Goal: Information Seeking & Learning: Find specific page/section

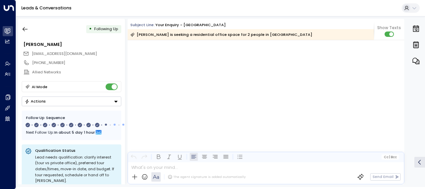
scroll to position [2475, 0]
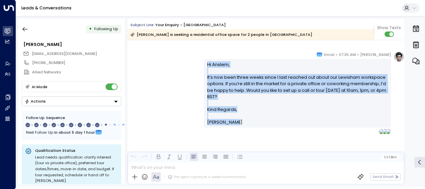
drag, startPoint x: 206, startPoint y: 63, endPoint x: 238, endPoint y: 121, distance: 66.7
click at [238, 121] on div "Hi Anslem, It’s now been three weeks since I last reached out about our Lewisha…" at bounding box center [297, 93] width 181 height 64
drag, startPoint x: 238, startPoint y: 121, endPoint x: 215, endPoint y: 124, distance: 23.2
copy div "Hi Anslem, It’s now been three weeks since I last reached out about our Lewisha…"
click at [24, 27] on icon "button" at bounding box center [25, 29] width 7 height 7
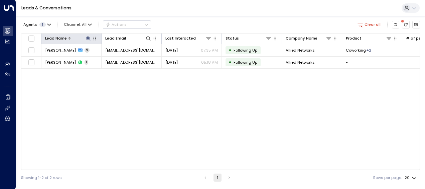
click at [88, 37] on icon at bounding box center [88, 38] width 4 height 4
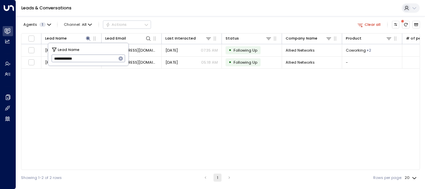
drag, startPoint x: 53, startPoint y: 58, endPoint x: 96, endPoint y: 59, distance: 42.5
click at [96, 59] on input "**********" at bounding box center [83, 58] width 65 height 11
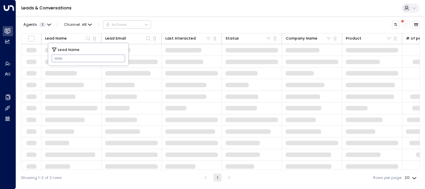
click at [57, 56] on input "text" at bounding box center [88, 58] width 74 height 11
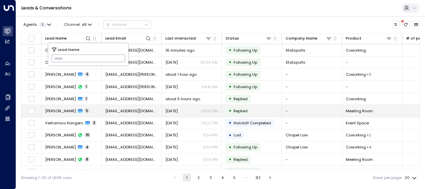
type input "**********"
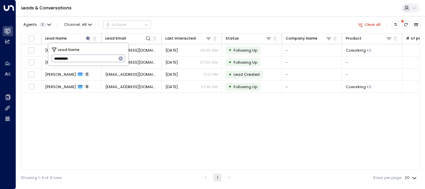
click at [84, 119] on div "Lead Name Lead Email Last Interacted Status Company Name Product # of people AI…" at bounding box center [220, 101] width 399 height 136
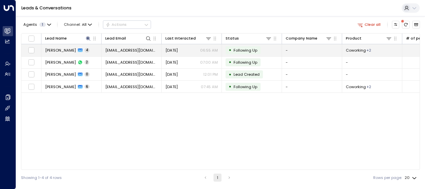
click at [130, 48] on span "[EMAIL_ADDRESS][DOMAIN_NAME]" at bounding box center [131, 49] width 52 height 5
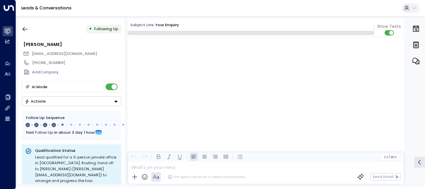
scroll to position [889, 0]
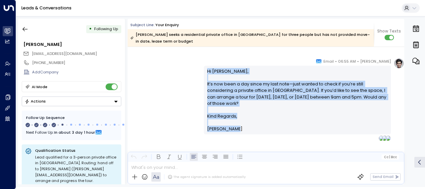
drag, startPoint x: 207, startPoint y: 71, endPoint x: 238, endPoint y: 128, distance: 64.6
click at [238, 128] on div "Hi [PERSON_NAME], It’s now been a day since my last note—just wanted to check i…" at bounding box center [297, 100] width 181 height 64
drag, startPoint x: 238, startPoint y: 128, endPoint x: 217, endPoint y: 95, distance: 39.1
copy div "Hi [PERSON_NAME], It’s now been a day since my last note—just wanted to check i…"
click at [25, 28] on icon "button" at bounding box center [25, 29] width 7 height 7
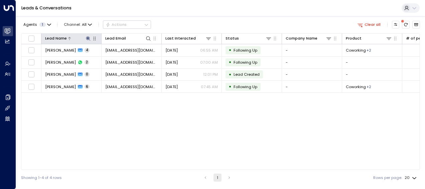
click at [89, 38] on icon at bounding box center [88, 38] width 4 height 4
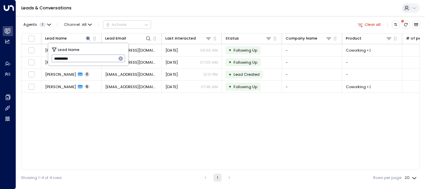
drag, startPoint x: 54, startPoint y: 57, endPoint x: 79, endPoint y: 59, distance: 24.5
click at [79, 59] on input "**********" at bounding box center [83, 58] width 65 height 11
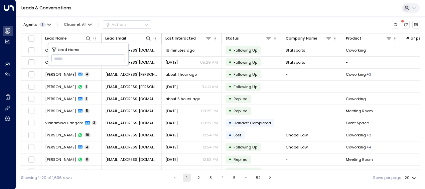
click at [56, 58] on input "text" at bounding box center [88, 58] width 74 height 11
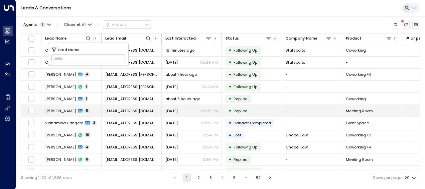
type input "**********"
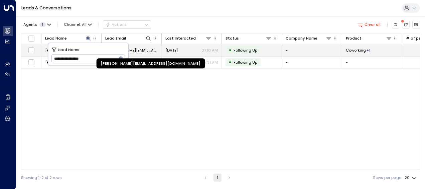
click at [140, 48] on span "[PERSON_NAME][EMAIL_ADDRESS][DOMAIN_NAME]" at bounding box center [131, 49] width 52 height 5
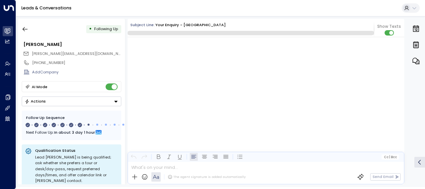
scroll to position [1728, 0]
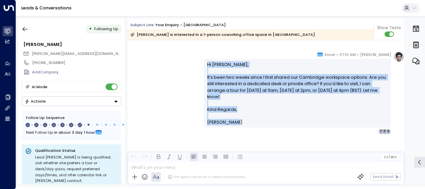
drag, startPoint x: 206, startPoint y: 63, endPoint x: 238, endPoint y: 122, distance: 67.3
click at [238, 122] on div "Hi [PERSON_NAME], It’s been two weeks since I first shared our Cambridge worksp…" at bounding box center [297, 93] width 181 height 64
drag, startPoint x: 238, startPoint y: 122, endPoint x: 211, endPoint y: 89, distance: 42.8
copy div "Hi [PERSON_NAME], It’s been two weeks since I first shared our Cambridge worksp…"
click at [24, 28] on icon "button" at bounding box center [25, 29] width 7 height 7
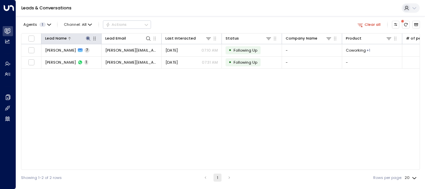
click at [88, 38] on icon at bounding box center [88, 38] width 4 height 4
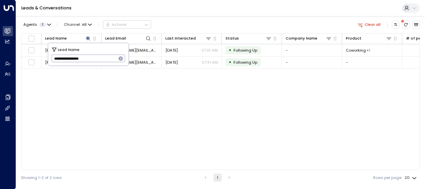
drag, startPoint x: 53, startPoint y: 57, endPoint x: 106, endPoint y: 58, distance: 52.8
click at [106, 58] on input "**********" at bounding box center [83, 58] width 65 height 11
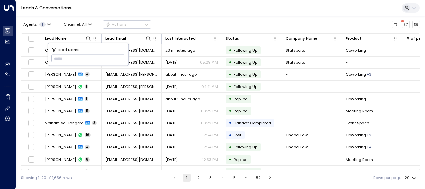
click at [58, 57] on input "text" at bounding box center [88, 58] width 74 height 11
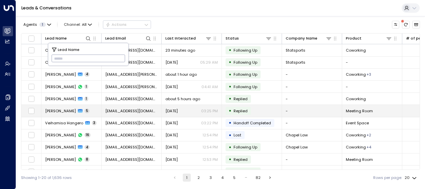
type input "**********"
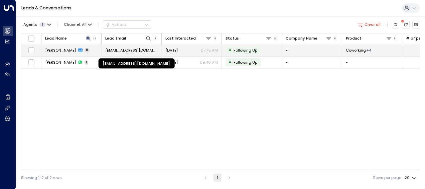
click at [145, 49] on span "[EMAIL_ADDRESS][DOMAIN_NAME]" at bounding box center [131, 49] width 52 height 5
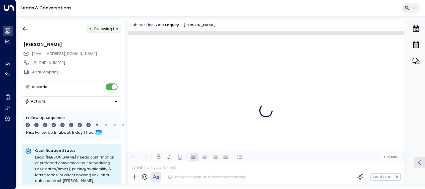
scroll to position [2250, 0]
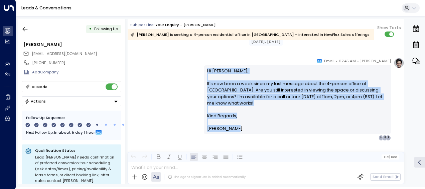
drag, startPoint x: 205, startPoint y: 69, endPoint x: 235, endPoint y: 125, distance: 63.7
click at [235, 125] on div "Hi [PERSON_NAME], It’s now been a week since my last message about the 4-person…" at bounding box center [297, 99] width 187 height 69
drag, startPoint x: 235, startPoint y: 125, endPoint x: 207, endPoint y: 85, distance: 49.2
copy div "Hi [PERSON_NAME], It’s now been a week since my last message about the 4-person…"
click at [25, 28] on icon "button" at bounding box center [25, 29] width 7 height 7
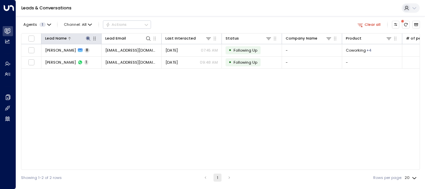
click at [87, 38] on icon at bounding box center [88, 38] width 4 height 4
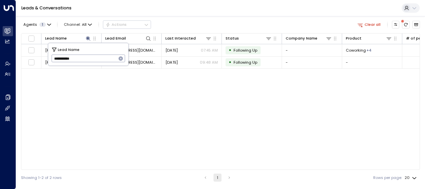
drag, startPoint x: 51, startPoint y: 57, endPoint x: 81, endPoint y: 61, distance: 30.3
click at [81, 61] on input "**********" at bounding box center [83, 58] width 65 height 11
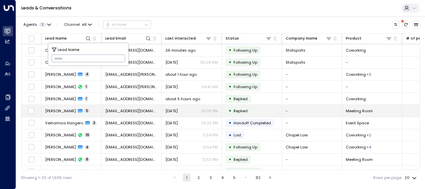
type input "**********"
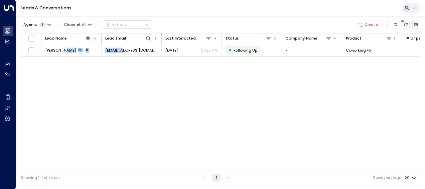
drag, startPoint x: 65, startPoint y: 110, endPoint x: 146, endPoint y: 71, distance: 90.0
click at [146, 71] on div "Lead Name Lead Email Last Interacted Status Company Name Product # of people AI…" at bounding box center [220, 101] width 399 height 136
click at [128, 82] on div "Lead Name Lead Email Last Interacted Status Company Name Product # of people AI…" at bounding box center [220, 101] width 399 height 136
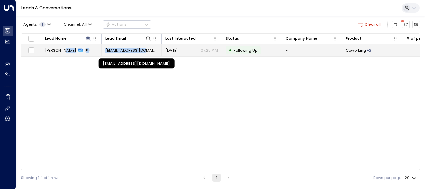
click at [150, 48] on span "[EMAIL_ADDRESS][DOMAIN_NAME]" at bounding box center [131, 49] width 52 height 5
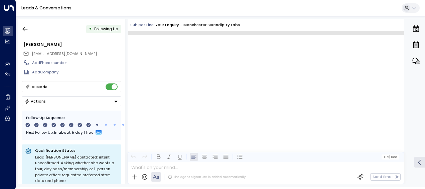
scroll to position [2057, 0]
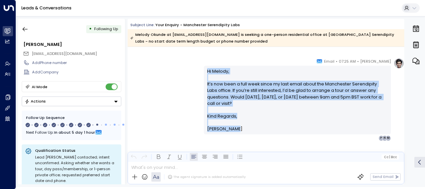
drag, startPoint x: 206, startPoint y: 71, endPoint x: 236, endPoint y: 133, distance: 69.4
click at [236, 133] on div "Hi [PERSON_NAME], It’s now been a full week since my last email about the Manch…" at bounding box center [297, 100] width 187 height 69
drag, startPoint x: 236, startPoint y: 133, endPoint x: 211, endPoint y: 91, distance: 48.8
copy div "Hi [PERSON_NAME], It’s now been a full week since my last email about the Manch…"
click at [25, 29] on icon "button" at bounding box center [25, 29] width 7 height 7
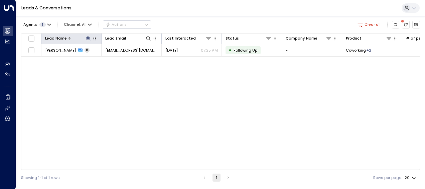
click at [88, 37] on icon at bounding box center [88, 38] width 4 height 4
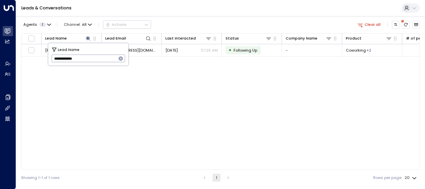
drag, startPoint x: 53, startPoint y: 59, endPoint x: 89, endPoint y: 63, distance: 36.0
click at [89, 63] on input "**********" at bounding box center [83, 58] width 65 height 11
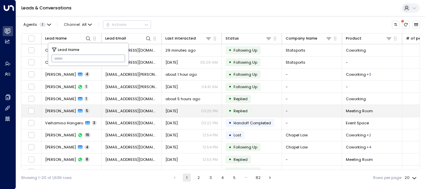
type input "**********"
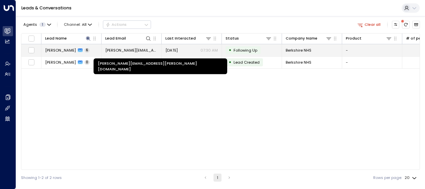
click at [139, 50] on span "[PERSON_NAME][EMAIL_ADDRESS][PERSON_NAME][DOMAIN_NAME]" at bounding box center [131, 49] width 52 height 5
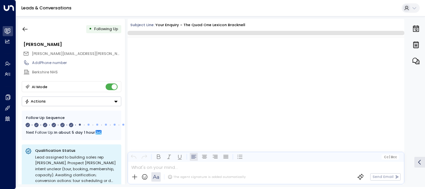
scroll to position [1548, 0]
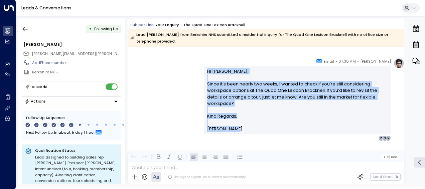
drag, startPoint x: 207, startPoint y: 71, endPoint x: 240, endPoint y: 129, distance: 67.2
click at [240, 129] on div "Hi [PERSON_NAME], Since it’s been nearly two weeks, I wanted to check if you’re…" at bounding box center [297, 100] width 181 height 64
drag, startPoint x: 240, startPoint y: 129, endPoint x: 217, endPoint y: 100, distance: 37.2
copy div "Hi [PERSON_NAME], Since it’s been nearly two weeks, I wanted to check if you’re…"
click at [25, 29] on icon "button" at bounding box center [25, 29] width 5 height 4
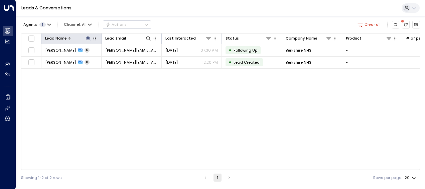
click at [88, 37] on icon at bounding box center [88, 38] width 4 height 4
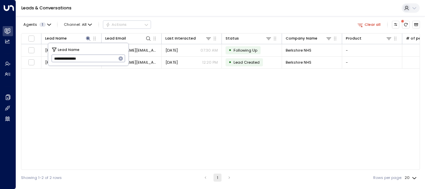
drag, startPoint x: 52, startPoint y: 58, endPoint x: 97, endPoint y: 57, distance: 44.5
click at [97, 57] on input "**********" at bounding box center [83, 58] width 65 height 11
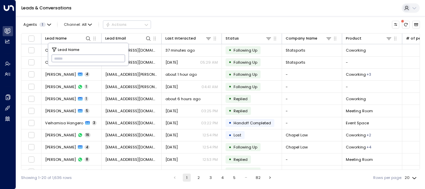
click at [56, 57] on input "text" at bounding box center [88, 58] width 74 height 11
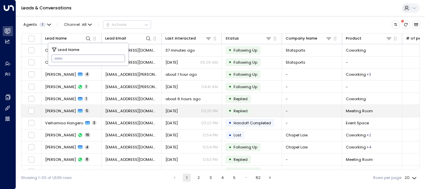
type input "**********"
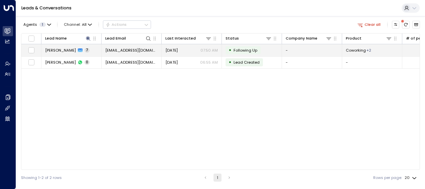
click at [141, 48] on span "[EMAIL_ADDRESS][DOMAIN_NAME]" at bounding box center [131, 49] width 52 height 5
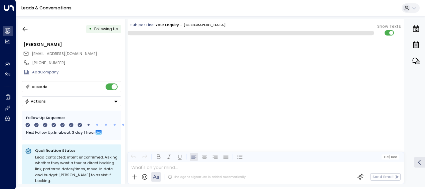
scroll to position [1697, 0]
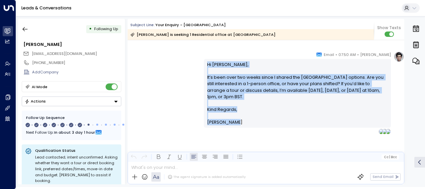
drag, startPoint x: 206, startPoint y: 64, endPoint x: 249, endPoint y: 123, distance: 73.3
click at [249, 123] on div "Hi [PERSON_NAME], It’s been over two weeks since I shared the [GEOGRAPHIC_DATA]…" at bounding box center [297, 93] width 181 height 64
drag, startPoint x: 249, startPoint y: 123, endPoint x: 213, endPoint y: 86, distance: 52.0
copy div "Hi [PERSON_NAME], It’s been over two weeks since I shared the [GEOGRAPHIC_DATA]…"
click at [23, 27] on icon "button" at bounding box center [25, 29] width 7 height 7
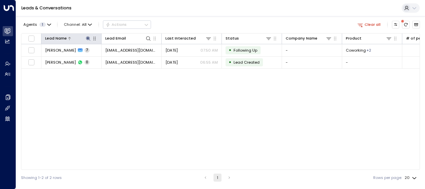
click at [87, 37] on icon at bounding box center [88, 38] width 5 height 5
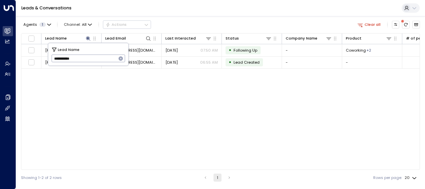
drag, startPoint x: 53, startPoint y: 59, endPoint x: 78, endPoint y: 56, distance: 25.6
click at [78, 56] on input "**********" at bounding box center [83, 58] width 65 height 11
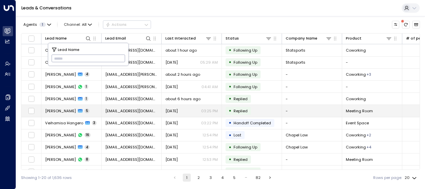
type input "**********"
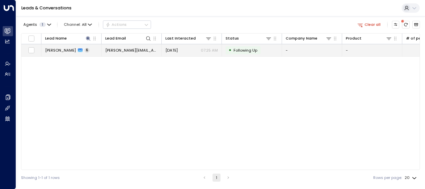
click at [147, 51] on span "[PERSON_NAME][EMAIL_ADDRESS][DOMAIN_NAME]" at bounding box center [131, 49] width 52 height 5
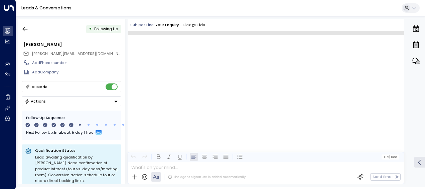
scroll to position [1491, 0]
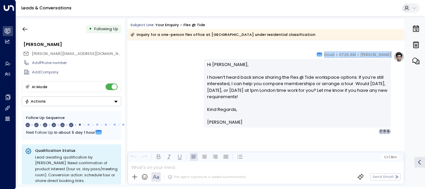
drag, startPoint x: 147, startPoint y: 51, endPoint x: 232, endPoint y: 48, distance: 85.3
click at [184, 67] on div "[PERSON_NAME] • 07:25 AM • Email Hi [PERSON_NAME], I haven’t heard back since s…" at bounding box center [266, 92] width 277 height 83
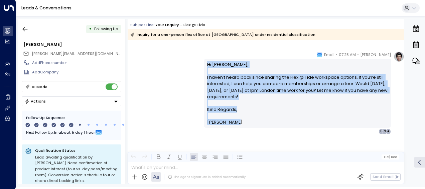
drag, startPoint x: 206, startPoint y: 63, endPoint x: 238, endPoint y: 124, distance: 69.5
click at [238, 124] on div "Hi [PERSON_NAME], I haven’t heard back since sharing the Flex @ Tide workspace …" at bounding box center [297, 93] width 181 height 64
drag, startPoint x: 238, startPoint y: 124, endPoint x: 216, endPoint y: 86, distance: 43.9
copy div "Hi [PERSON_NAME], I haven’t heard back since sharing the Flex @ Tide workspace …"
click at [24, 27] on icon "button" at bounding box center [25, 29] width 5 height 4
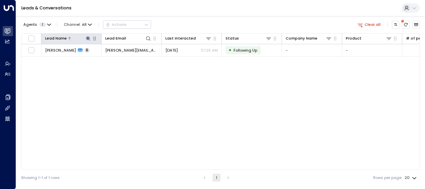
click at [87, 37] on icon at bounding box center [88, 38] width 5 height 5
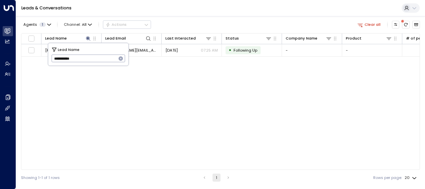
drag, startPoint x: 53, startPoint y: 57, endPoint x: 84, endPoint y: 59, distance: 31.1
click at [84, 59] on input "**********" at bounding box center [83, 58] width 65 height 11
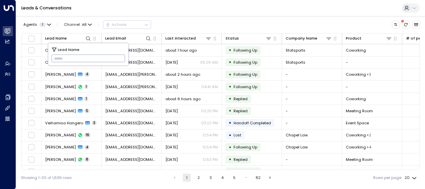
click at [56, 58] on input "text" at bounding box center [88, 58] width 74 height 11
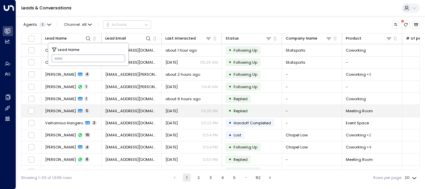
type input "**********"
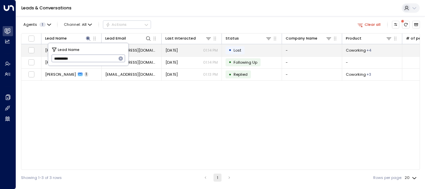
click at [143, 51] on span "[EMAIL_ADDRESS][DOMAIN_NAME]" at bounding box center [131, 49] width 52 height 5
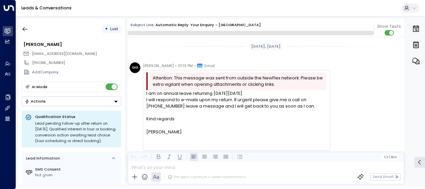
scroll to position [221, 0]
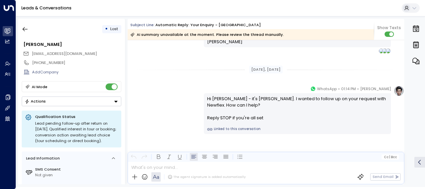
click at [152, 118] on div "[PERSON_NAME] • 01:14 PM • WhatsApp Hi [PERSON_NAME] - it's [PERSON_NAME]. I wa…" at bounding box center [266, 109] width 277 height 48
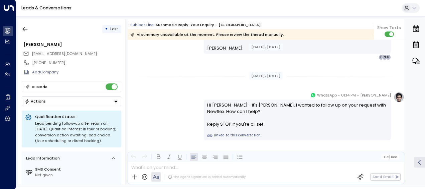
scroll to position [224, 0]
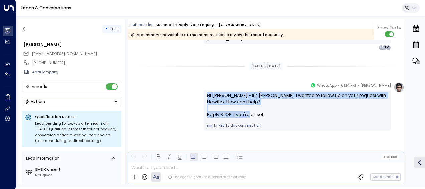
drag, startPoint x: 207, startPoint y: 93, endPoint x: 273, endPoint y: 118, distance: 71.5
click at [273, 118] on div "Hi [PERSON_NAME] - it's [PERSON_NAME]. I wanted to follow up on your request wi…" at bounding box center [297, 110] width 187 height 41
drag, startPoint x: 273, startPoint y: 118, endPoint x: 239, endPoint y: 107, distance: 36.0
copy div "Hi [PERSON_NAME] - it's [PERSON_NAME]. I wanted to follow up on your request wi…"
click at [25, 30] on icon "button" at bounding box center [25, 29] width 7 height 7
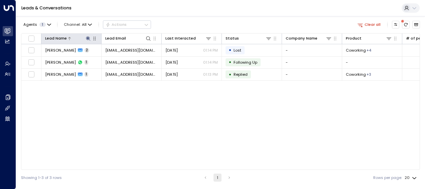
click at [88, 38] on icon at bounding box center [88, 38] width 4 height 4
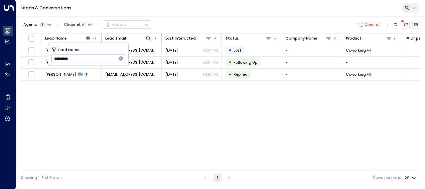
drag, startPoint x: 52, startPoint y: 57, endPoint x: 92, endPoint y: 62, distance: 39.3
click at [92, 62] on input "**********" at bounding box center [83, 58] width 65 height 11
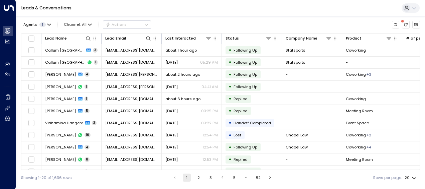
click at [100, 184] on div "Showing 1-20 of 1,636 rows 1 2 3 4 5 … 82 Rows per page: 20 **" at bounding box center [220, 176] width 399 height 15
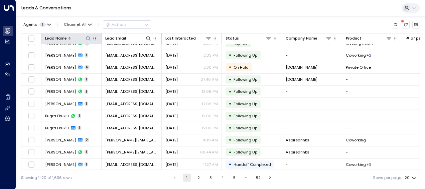
click at [86, 37] on icon at bounding box center [88, 38] width 5 height 5
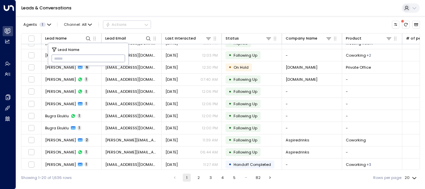
type input "**********"
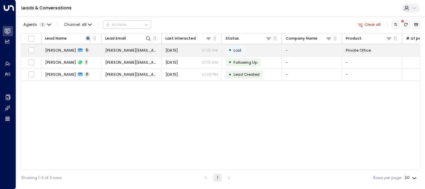
click at [138, 49] on span "[PERSON_NAME][EMAIL_ADDRESS][PERSON_NAME][DOMAIN_NAME]" at bounding box center [131, 49] width 52 height 5
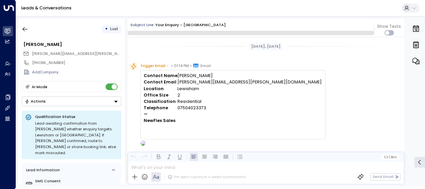
scroll to position [689, 0]
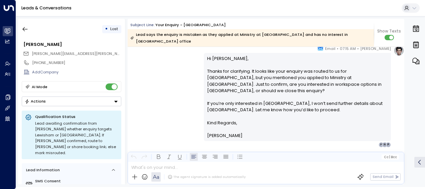
click at [200, 75] on div "[PERSON_NAME] • 07:15 AM • Email Hi [PERSON_NAME], Thanks for clarifying. It lo…" at bounding box center [266, 96] width 277 height 102
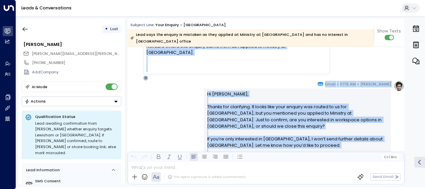
scroll to position [709, 0]
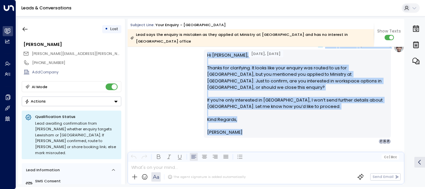
drag, startPoint x: 147, startPoint y: 82, endPoint x: 258, endPoint y: 154, distance: 131.9
click at [258, 154] on div "Subject Line: Your enquiry - [PERSON_NAME] Lead says the enquiry is mistaken as…" at bounding box center [266, 101] width 277 height 165
drag, startPoint x: 258, startPoint y: 154, endPoint x: 217, endPoint y: 88, distance: 77.0
copy div "Not sure where this enquiry came from as I applied to ministry at [GEOGRAPHIC_D…"
click at [28, 27] on icon "button" at bounding box center [25, 29] width 7 height 7
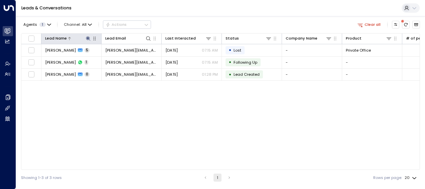
click at [88, 36] on icon at bounding box center [88, 38] width 4 height 4
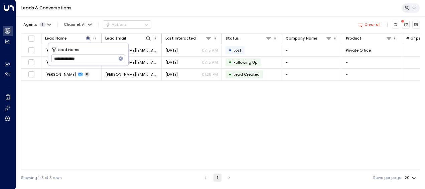
drag, startPoint x: 53, startPoint y: 57, endPoint x: 86, endPoint y: 60, distance: 33.2
click at [86, 60] on input "**********" at bounding box center [83, 58] width 65 height 11
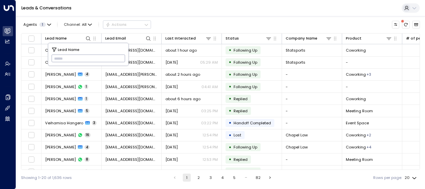
type input "**********"
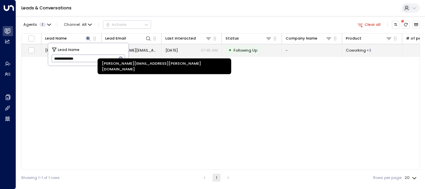
click at [145, 48] on span "[PERSON_NAME][EMAIL_ADDRESS][PERSON_NAME][DOMAIN_NAME]" at bounding box center [131, 49] width 52 height 5
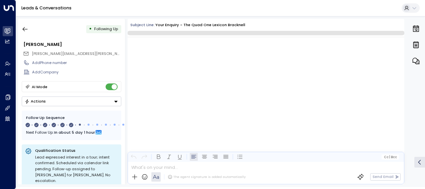
scroll to position [1491, 0]
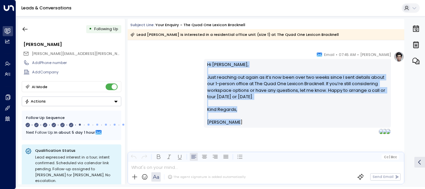
drag, startPoint x: 206, startPoint y: 62, endPoint x: 238, endPoint y: 122, distance: 68.3
click at [238, 122] on div "Hi [PERSON_NAME], Just reaching out again as it’s now been over two weeks since…" at bounding box center [297, 93] width 181 height 64
drag, startPoint x: 238, startPoint y: 122, endPoint x: 219, endPoint y: 99, distance: 30.2
click at [24, 27] on icon "button" at bounding box center [25, 29] width 7 height 7
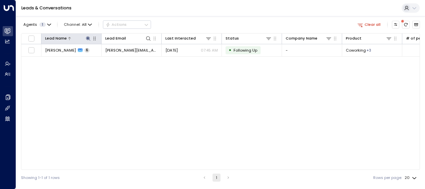
click at [88, 38] on icon at bounding box center [88, 38] width 4 height 4
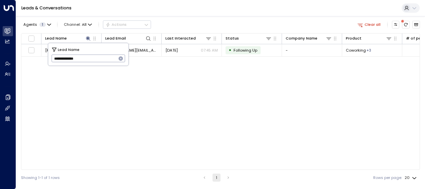
drag, startPoint x: 53, startPoint y: 58, endPoint x: 91, endPoint y: 62, distance: 37.9
click at [91, 62] on input "**********" at bounding box center [83, 58] width 65 height 11
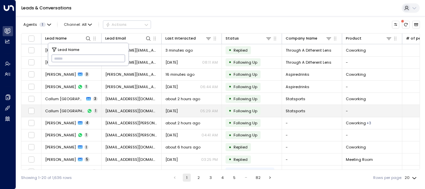
type input "**********"
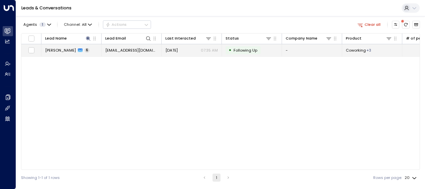
click at [140, 50] on span "[EMAIL_ADDRESS][DOMAIN_NAME]" at bounding box center [131, 49] width 52 height 5
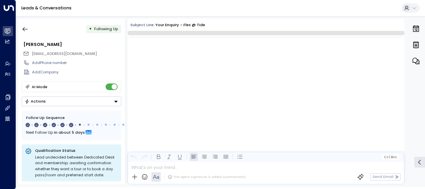
scroll to position [1478, 0]
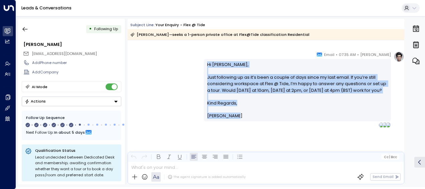
drag, startPoint x: 206, startPoint y: 65, endPoint x: 235, endPoint y: 122, distance: 64.3
click at [235, 119] on div "Hi [PERSON_NAME], Just following up as it’s been a couple of days since my last…" at bounding box center [297, 90] width 181 height 58
drag, startPoint x: 235, startPoint y: 122, endPoint x: 218, endPoint y: 90, distance: 35.9
click at [218, 90] on p "Hi [PERSON_NAME], Just following up as it’s been a couple of days since my last…" at bounding box center [297, 80] width 181 height 38
click at [24, 28] on icon "button" at bounding box center [25, 29] width 7 height 7
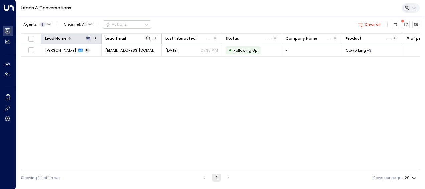
click at [88, 37] on icon at bounding box center [88, 38] width 4 height 4
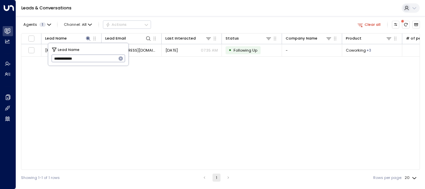
drag, startPoint x: 54, startPoint y: 58, endPoint x: 88, endPoint y: 61, distance: 34.2
click at [88, 61] on input "**********" at bounding box center [83, 58] width 65 height 11
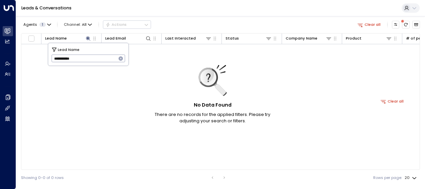
drag, startPoint x: 65, startPoint y: 57, endPoint x: 76, endPoint y: 59, distance: 11.0
click at [76, 59] on input "**********" at bounding box center [83, 58] width 65 height 11
type input "*****"
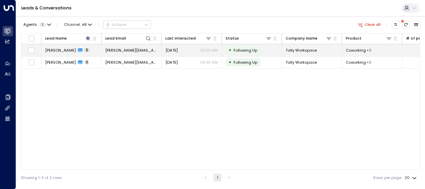
click at [144, 48] on span "[PERSON_NAME][EMAIL_ADDRESS][DOMAIN_NAME]" at bounding box center [131, 49] width 52 height 5
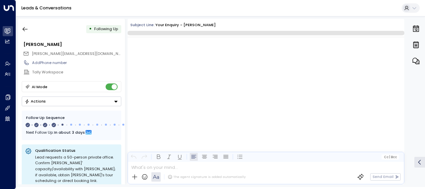
scroll to position [963, 0]
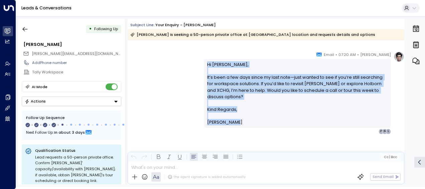
drag, startPoint x: 206, startPoint y: 64, endPoint x: 244, endPoint y: 121, distance: 69.4
click at [244, 121] on div "Hi [PERSON_NAME], It’s been a few days since my last note—just wanted to see if…" at bounding box center [297, 93] width 181 height 64
drag, startPoint x: 244, startPoint y: 121, endPoint x: 221, endPoint y: 86, distance: 42.2
click at [26, 29] on icon "button" at bounding box center [25, 29] width 7 height 7
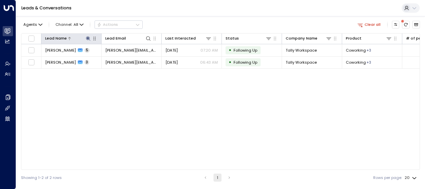
click at [88, 38] on icon at bounding box center [88, 38] width 4 height 4
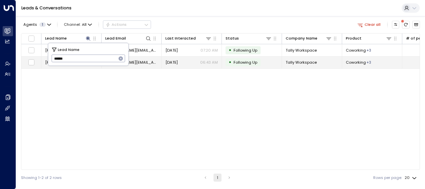
drag, startPoint x: 66, startPoint y: 57, endPoint x: 45, endPoint y: 60, distance: 20.9
click at [45, 60] on body "Overview Leads & Conversations Leads & Conversations Analytics Analytics Agents…" at bounding box center [212, 92] width 425 height 185
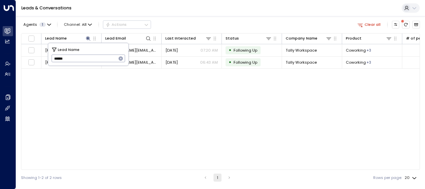
drag, startPoint x: 52, startPoint y: 59, endPoint x: 78, endPoint y: 58, distance: 25.1
click at [78, 58] on input "*****" at bounding box center [83, 58] width 65 height 11
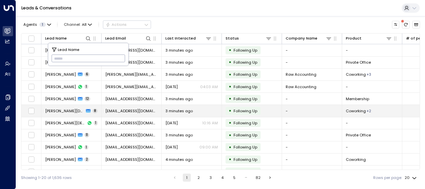
type input "**********"
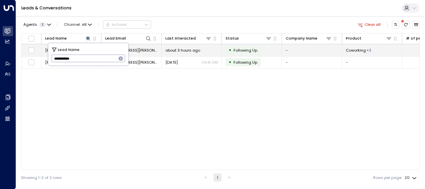
click at [138, 49] on span "[EMAIL_ADDRESS][PERSON_NAME][DOMAIN_NAME]" at bounding box center [131, 49] width 52 height 5
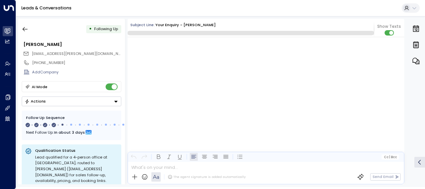
scroll to position [743, 0]
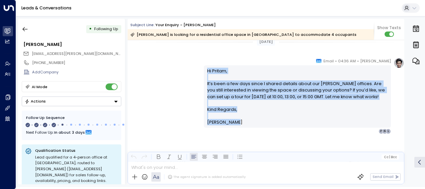
drag, startPoint x: 212, startPoint y: 74, endPoint x: 251, endPoint y: 129, distance: 67.3
click at [251, 129] on div "[PERSON_NAME] • 04:36 AM • Email Hi [PERSON_NAME], It’s been a few days since I…" at bounding box center [297, 95] width 187 height 76
drag, startPoint x: 251, startPoint y: 129, endPoint x: 211, endPoint y: 92, distance: 55.1
click at [23, 29] on icon "button" at bounding box center [25, 29] width 7 height 7
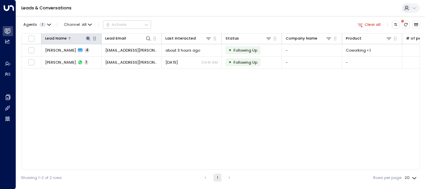
click at [87, 37] on icon at bounding box center [88, 38] width 5 height 5
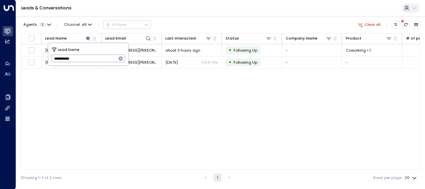
drag, startPoint x: 52, startPoint y: 57, endPoint x: 86, endPoint y: 57, distance: 33.1
click at [86, 57] on input "**********" at bounding box center [83, 58] width 65 height 11
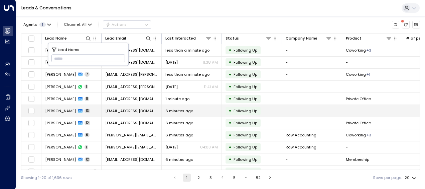
type input "*********"
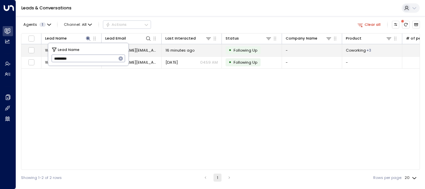
click at [142, 49] on span "[PERSON_NAME][EMAIL_ADDRESS][DOMAIN_NAME]" at bounding box center [131, 49] width 52 height 5
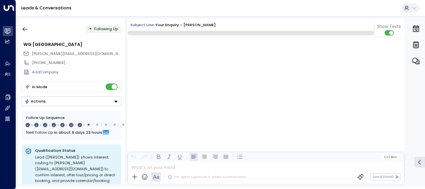
scroll to position [1967, 0]
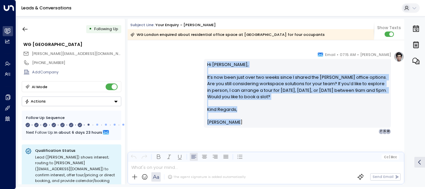
drag, startPoint x: 206, startPoint y: 64, endPoint x: 237, endPoint y: 123, distance: 67.0
click at [237, 123] on div "Hi [PERSON_NAME], It’s now been just over two weeks since I shared the [PERSON_…" at bounding box center [297, 93] width 181 height 64
drag, startPoint x: 237, startPoint y: 123, endPoint x: 216, endPoint y: 86, distance: 42.8
click at [24, 29] on icon "button" at bounding box center [25, 29] width 7 height 7
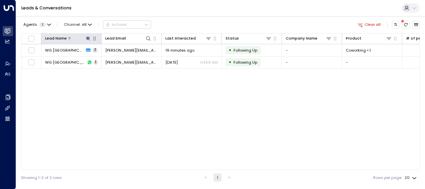
click at [88, 38] on icon at bounding box center [88, 38] width 4 height 4
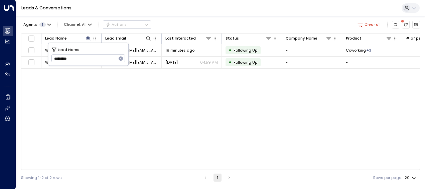
drag, startPoint x: 53, startPoint y: 59, endPoint x: 96, endPoint y: 64, distance: 43.1
click at [96, 64] on div "Lead Name ********* ​" at bounding box center [88, 54] width 80 height 22
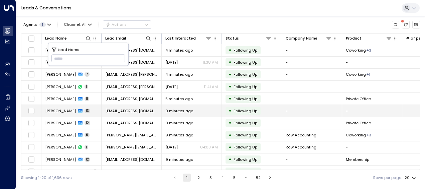
type input "**********"
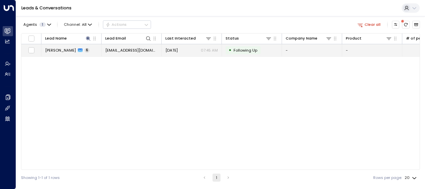
click at [144, 50] on span "[EMAIL_ADDRESS][DOMAIN_NAME]" at bounding box center [131, 49] width 52 height 5
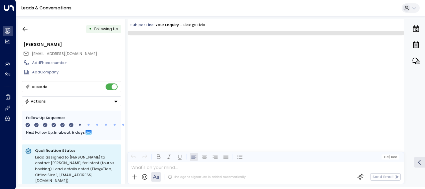
scroll to position [1400, 0]
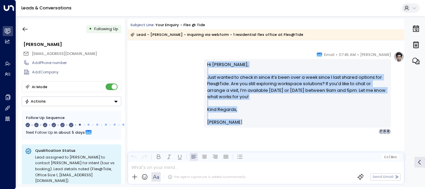
drag, startPoint x: 205, startPoint y: 62, endPoint x: 242, endPoint y: 123, distance: 70.8
click at [242, 123] on div "Hi [PERSON_NAME], Just wanted to check in since it’s been over a week since I l…" at bounding box center [297, 93] width 181 height 64
drag, startPoint x: 242, startPoint y: 123, endPoint x: 215, endPoint y: 86, distance: 45.6
click at [26, 27] on icon "button" at bounding box center [25, 29] width 7 height 7
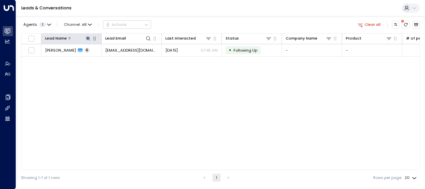
click at [86, 36] on icon at bounding box center [88, 38] width 5 height 5
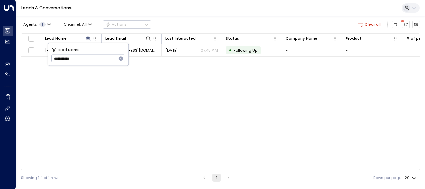
drag, startPoint x: 52, startPoint y: 57, endPoint x: 94, endPoint y: 59, distance: 41.5
click at [94, 59] on input "**********" at bounding box center [83, 58] width 65 height 11
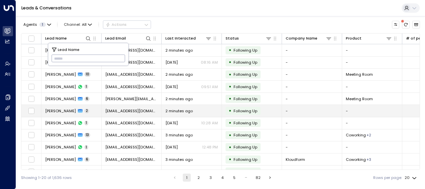
type input "**********"
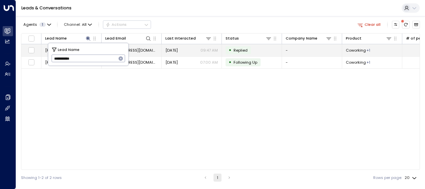
click at [142, 50] on span "[EMAIL_ADDRESS][DOMAIN_NAME]" at bounding box center [131, 49] width 52 height 5
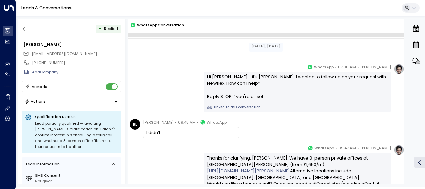
scroll to position [65, 0]
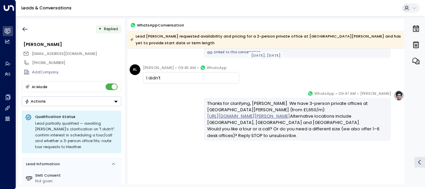
click at [189, 111] on div "[PERSON_NAME] • 09:47 AM • WhatsApp Thanks for clarifying, [PERSON_NAME]. We ha…" at bounding box center [266, 115] width 277 height 50
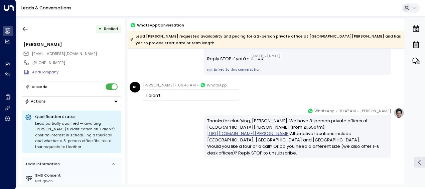
scroll to position [53, 0]
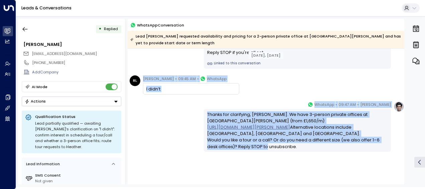
drag, startPoint x: 142, startPoint y: 75, endPoint x: 297, endPoint y: 149, distance: 171.6
click at [297, 149] on div "[DATE], [DATE] [DATE], [DATE] [PERSON_NAME] • 07:00 AM • WhatsApp Hi [PERSON_NA…" at bounding box center [266, 100] width 277 height 210
click at [25, 27] on icon "button" at bounding box center [25, 29] width 7 height 7
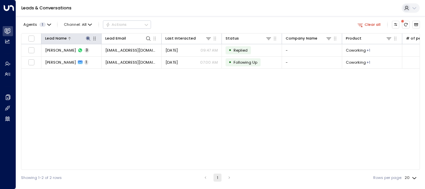
click at [87, 36] on icon at bounding box center [88, 38] width 4 height 4
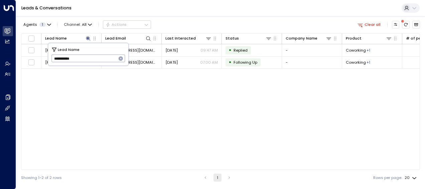
drag, startPoint x: 53, startPoint y: 59, endPoint x: 92, endPoint y: 59, distance: 39.4
click at [92, 59] on input "**********" at bounding box center [83, 58] width 65 height 11
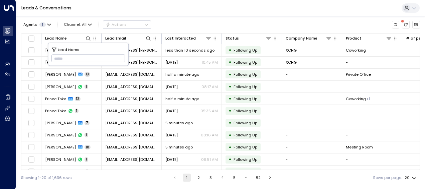
type input "**********"
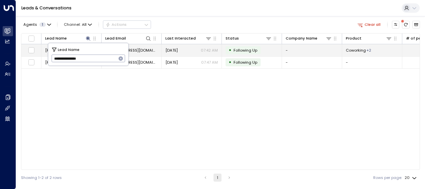
click at [142, 50] on span "[EMAIL_ADDRESS][DOMAIN_NAME]" at bounding box center [131, 49] width 52 height 5
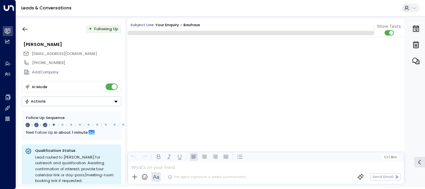
scroll to position [474, 0]
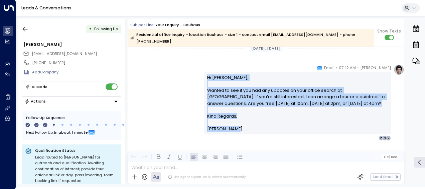
drag, startPoint x: 206, startPoint y: 70, endPoint x: 242, endPoint y: 120, distance: 61.5
click at [242, 120] on div "Hi [PERSON_NAME], Wanted to see if you had any updates on your office search at…" at bounding box center [297, 103] width 181 height 58
drag, startPoint x: 242, startPoint y: 120, endPoint x: 218, endPoint y: 86, distance: 41.8
click at [218, 86] on p "Hi [PERSON_NAME], Wanted to see if you had any updates on your office search at…" at bounding box center [297, 93] width 181 height 38
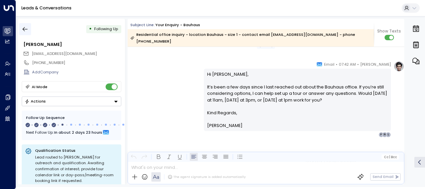
click at [26, 28] on icon "button" at bounding box center [25, 29] width 7 height 7
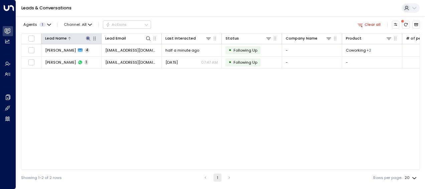
click at [88, 38] on icon at bounding box center [88, 38] width 4 height 4
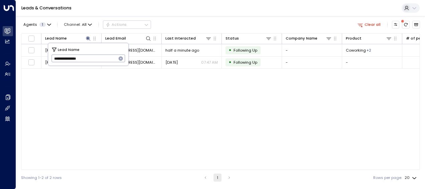
drag, startPoint x: 52, startPoint y: 58, endPoint x: 97, endPoint y: 59, distance: 44.8
click at [97, 59] on input "**********" at bounding box center [83, 58] width 65 height 11
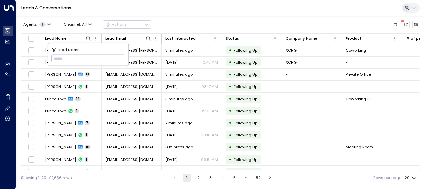
click at [55, 57] on input "text" at bounding box center [88, 58] width 74 height 11
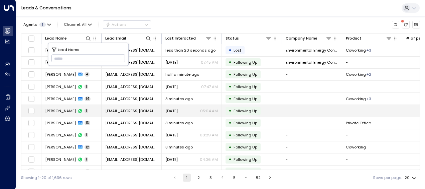
type input "**********"
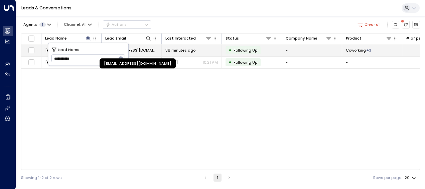
click at [141, 49] on span "[EMAIL_ADDRESS][DOMAIN_NAME]" at bounding box center [131, 49] width 52 height 5
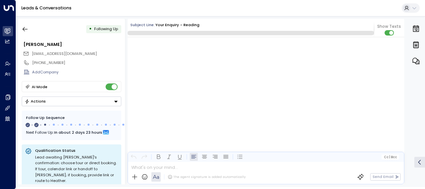
scroll to position [395, 0]
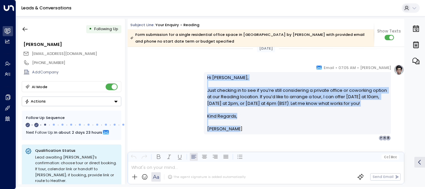
drag, startPoint x: 206, startPoint y: 77, endPoint x: 235, endPoint y: 129, distance: 60.0
click at [235, 129] on div "Hi [PERSON_NAME], Just checking in to see if you’re still considering a private…" at bounding box center [297, 103] width 181 height 58
drag, startPoint x: 235, startPoint y: 129, endPoint x: 214, endPoint y: 98, distance: 37.3
click at [26, 28] on icon "button" at bounding box center [25, 29] width 7 height 7
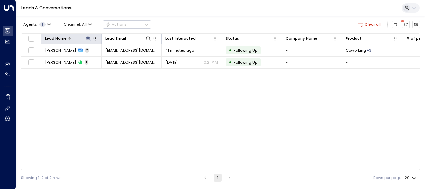
click at [89, 36] on icon at bounding box center [88, 38] width 5 height 5
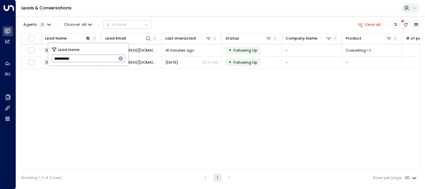
drag, startPoint x: 53, startPoint y: 59, endPoint x: 88, endPoint y: 61, distance: 34.2
click at [88, 61] on input "**********" at bounding box center [83, 58] width 65 height 11
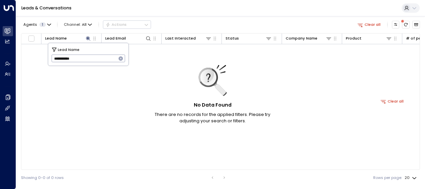
drag, startPoint x: 81, startPoint y: 59, endPoint x: 12, endPoint y: 49, distance: 69.5
click at [12, 49] on body "**********" at bounding box center [212, 92] width 425 height 185
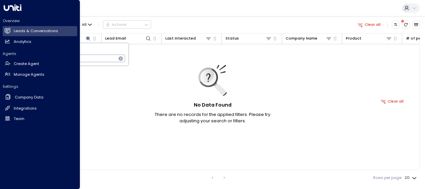
type input "**"
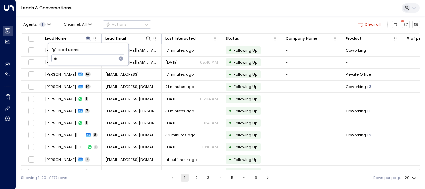
drag, startPoint x: 61, startPoint y: 56, endPoint x: 54, endPoint y: 56, distance: 7.4
click at [54, 56] on input "**" at bounding box center [83, 58] width 65 height 11
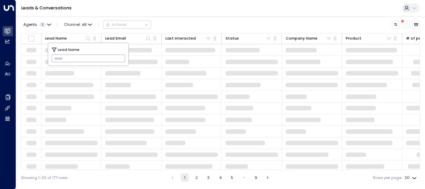
click at [56, 57] on input "text" at bounding box center [88, 58] width 74 height 11
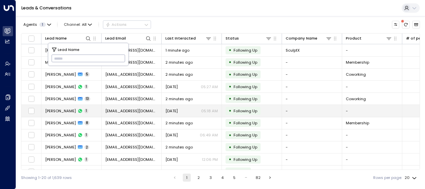
type input "**********"
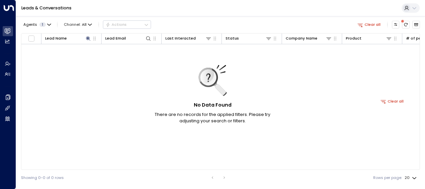
drag, startPoint x: 67, startPoint y: 109, endPoint x: 95, endPoint y: 48, distance: 67.6
click at [95, 48] on div "No Data Found There are no records for the applied filters. Please try adjustin…" at bounding box center [392, 101] width 742 height 114
